Goal: Navigation & Orientation: Find specific page/section

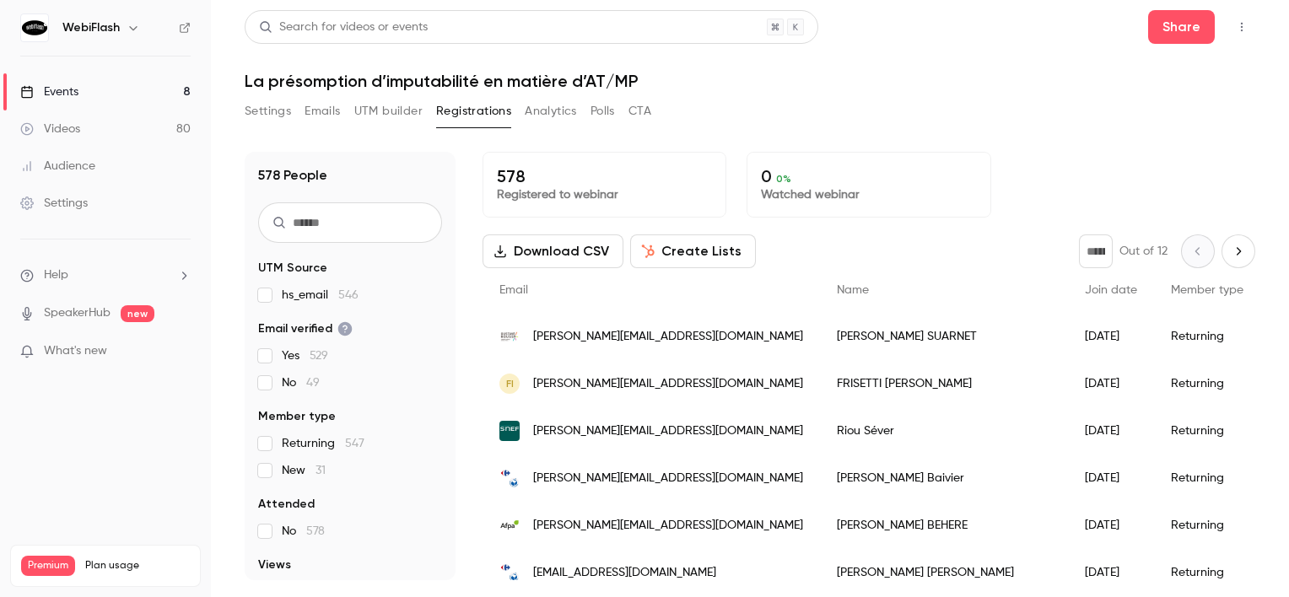
click at [830, 94] on div "Search for videos or events Share La présomption d’imputabilité en matière d’AT…" at bounding box center [750, 295] width 1011 height 570
click at [113, 87] on link "Events 8" at bounding box center [105, 91] width 211 height 37
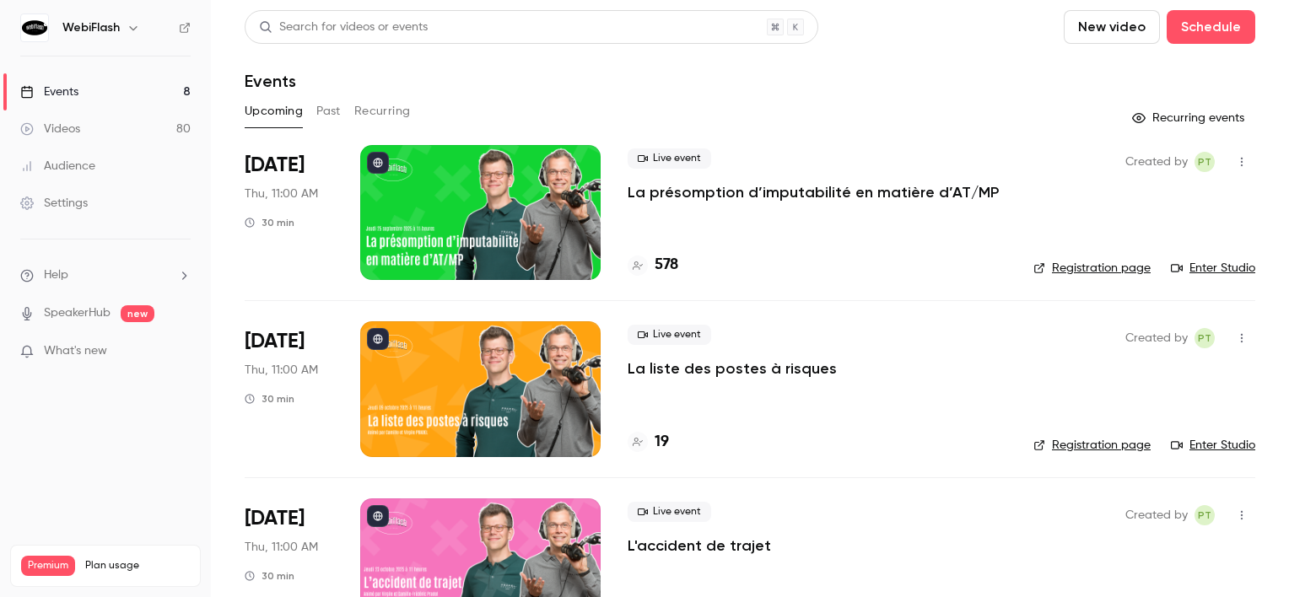
click at [452, 213] on div at bounding box center [480, 212] width 240 height 135
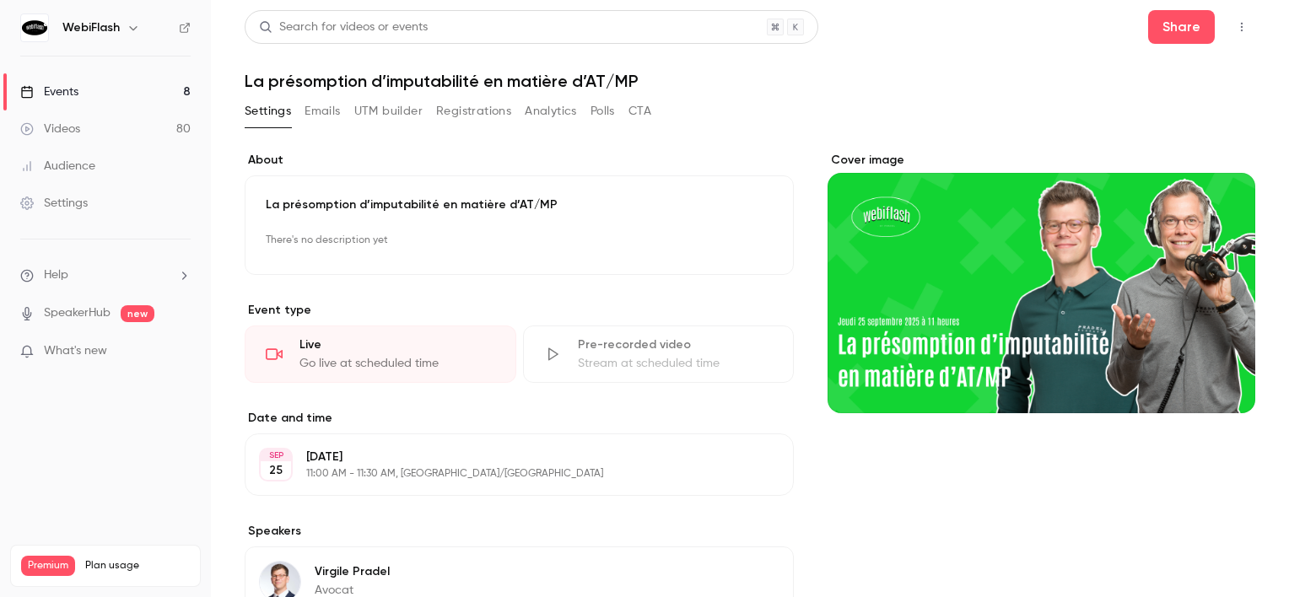
click at [459, 108] on button "Registrations" at bounding box center [473, 111] width 75 height 27
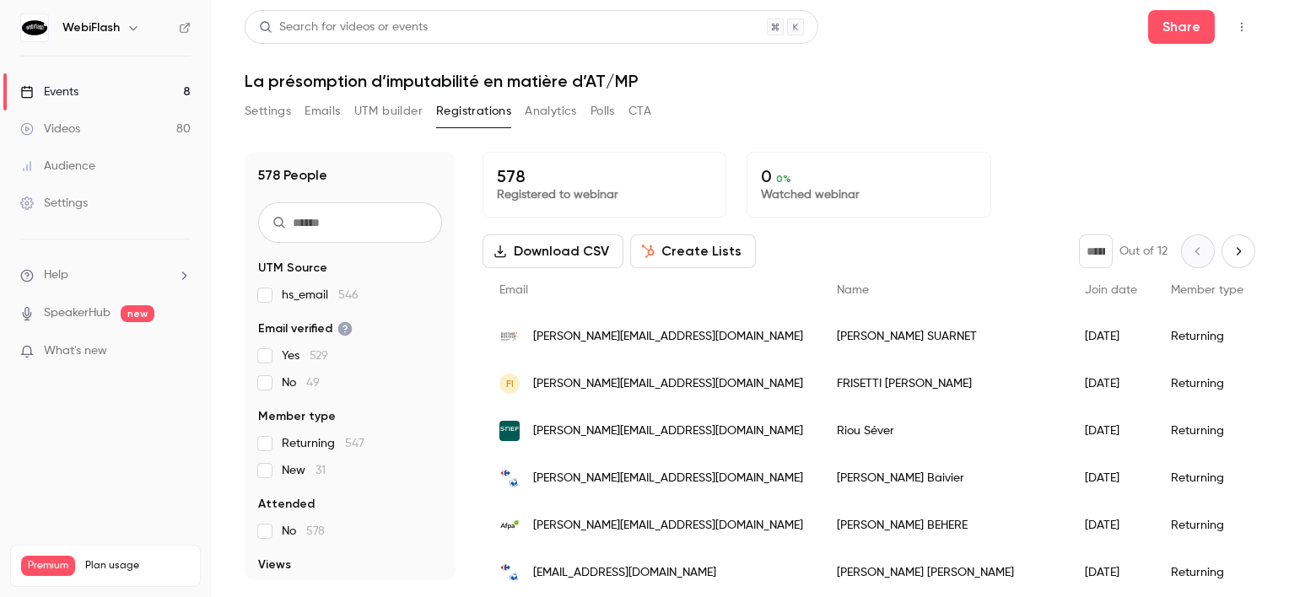
click at [115, 78] on link "Events 8" at bounding box center [105, 91] width 211 height 37
